Goal: Information Seeking & Learning: Learn about a topic

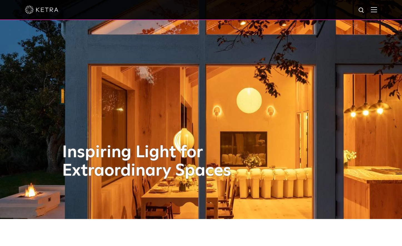
scroll to position [28, 0]
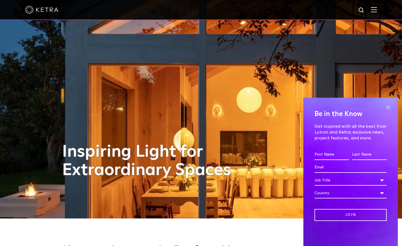
click at [390, 111] on span at bounding box center [388, 107] width 8 height 8
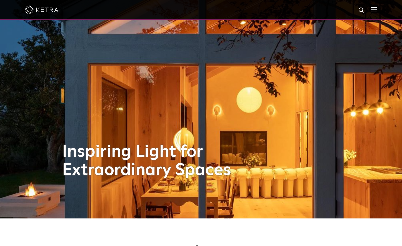
click at [377, 6] on div at bounding box center [201, 9] width 352 height 19
click at [377, 9] on img at bounding box center [374, 9] width 6 height 5
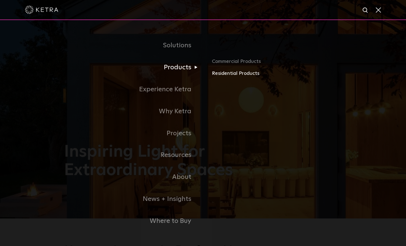
click at [231, 72] on link "Residential Products" at bounding box center [277, 74] width 130 height 8
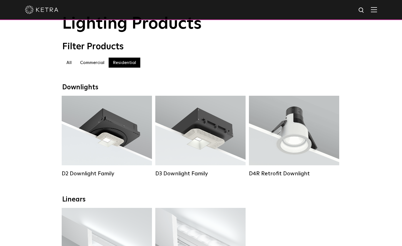
scroll to position [38, 0]
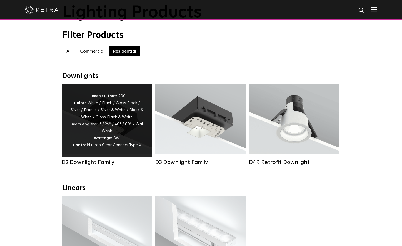
click at [80, 137] on div "Lumen Output: 1200 Colors: White / Black / Gloss Black / Silver / Bronze / Silv…" at bounding box center [107, 121] width 74 height 56
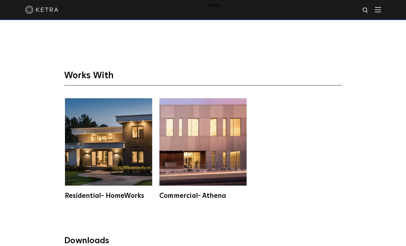
scroll to position [1370, 0]
click at [83, 143] on img at bounding box center [108, 141] width 87 height 87
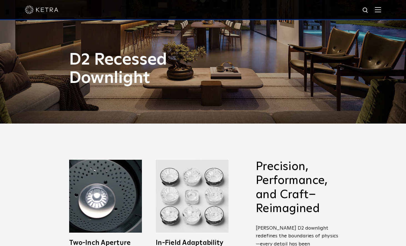
scroll to position [0, 0]
